Goal: Information Seeking & Learning: Learn about a topic

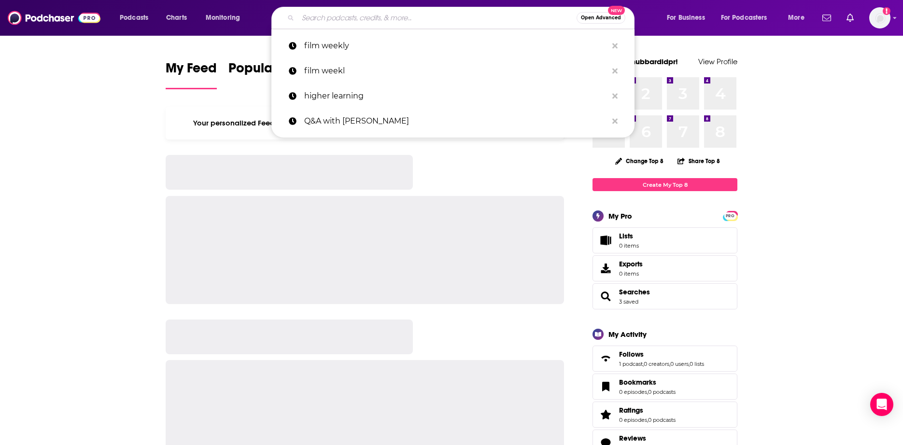
click at [467, 15] on input "Search podcasts, credits, & more..." at bounding box center [437, 17] width 279 height 15
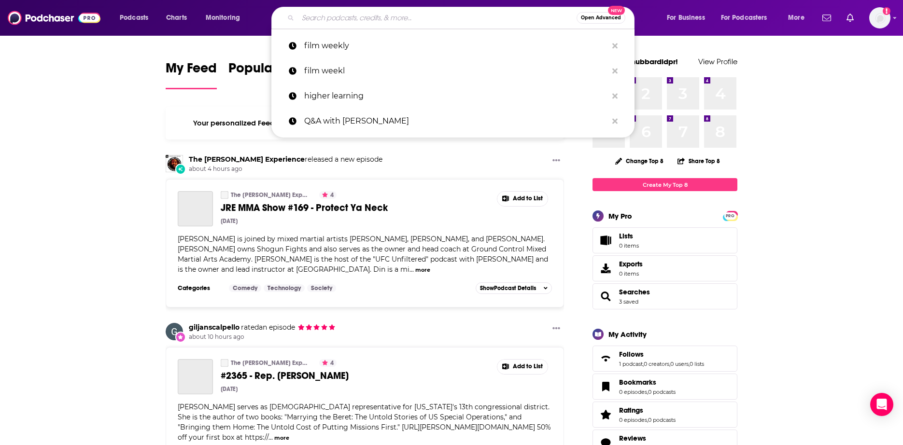
paste input "Stars and Stars with [PERSON_NAME]"
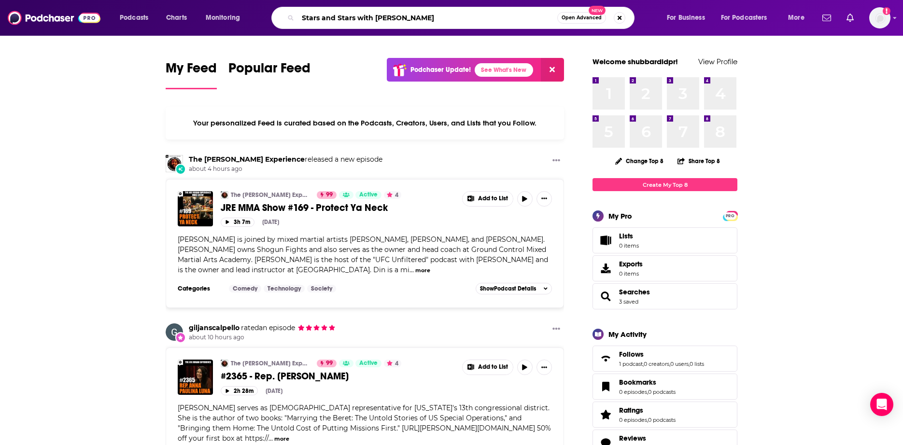
type input "Stars and Stars with [PERSON_NAME]"
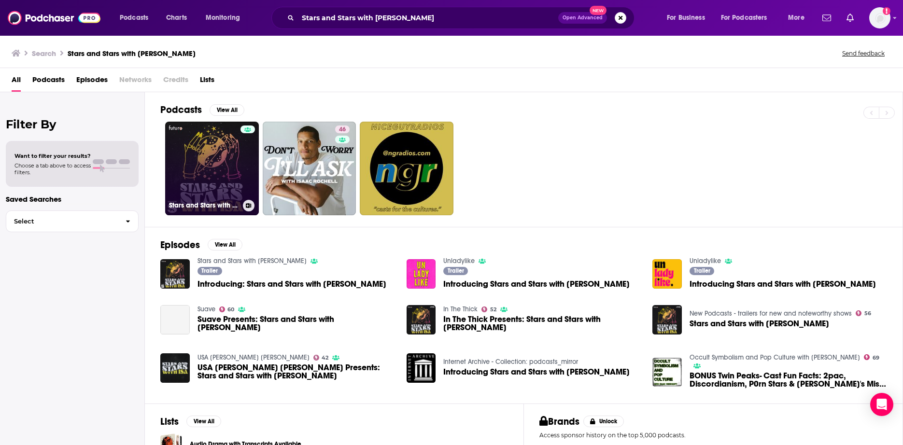
click at [191, 148] on link "Stars and Stars with [PERSON_NAME]" at bounding box center [212, 169] width 94 height 94
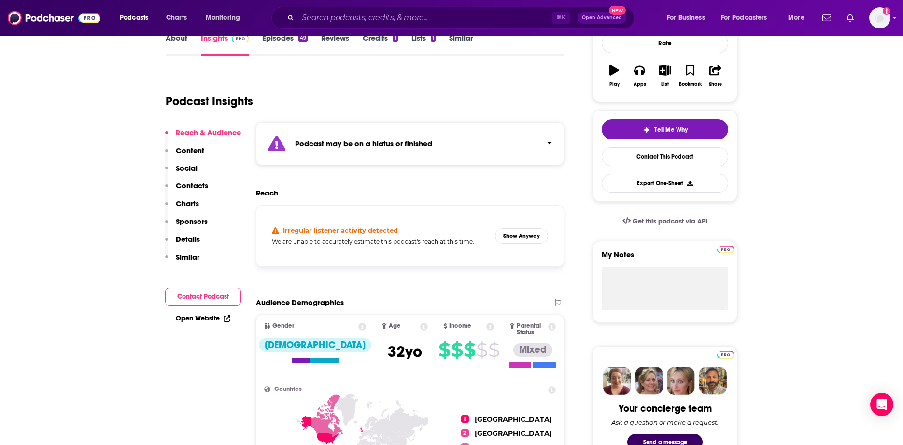
scroll to position [90, 0]
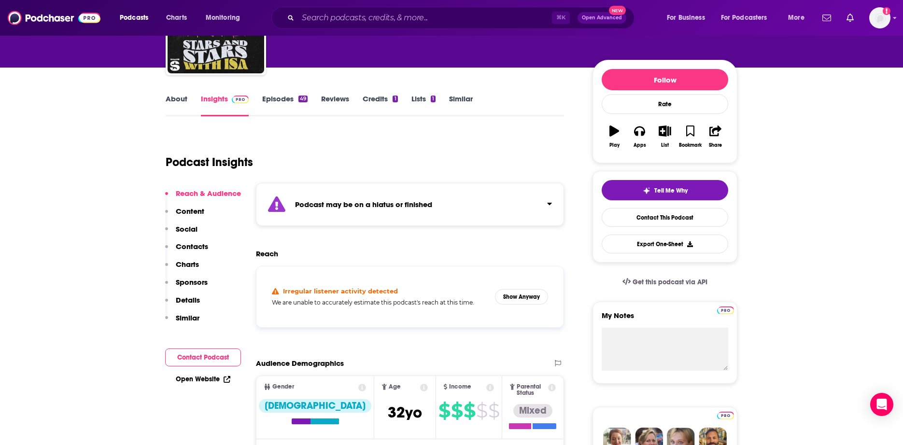
click at [284, 106] on link "Episodes 49" at bounding box center [284, 105] width 45 height 22
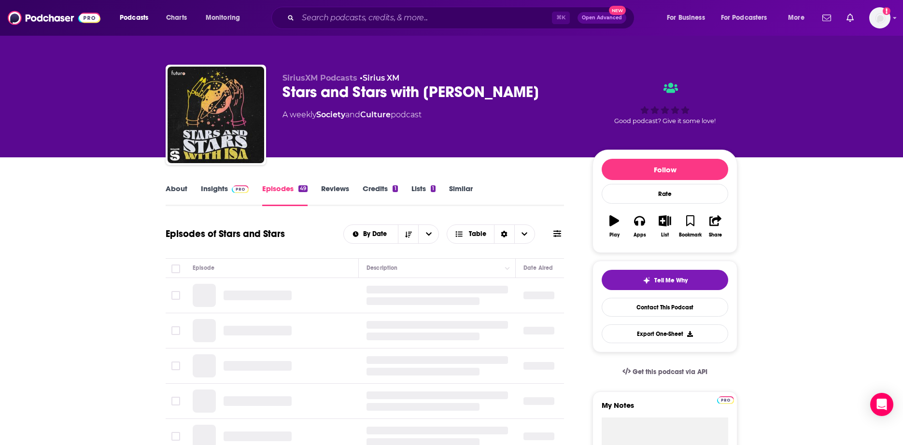
click at [236, 187] on img at bounding box center [240, 190] width 17 height 8
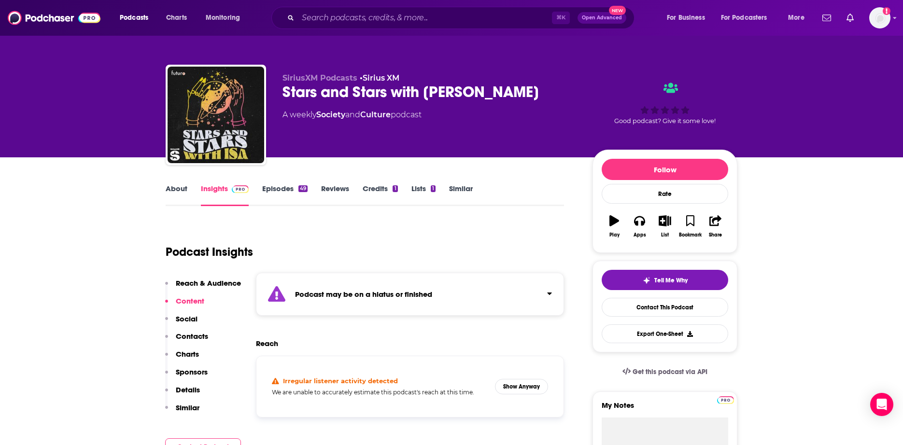
click at [269, 97] on div "SiriusXM Podcasts • Sirius XM Stars and Stars with [PERSON_NAME] A weekly Socie…" at bounding box center [452, 117] width 572 height 104
